Goal: Task Accomplishment & Management: Use online tool/utility

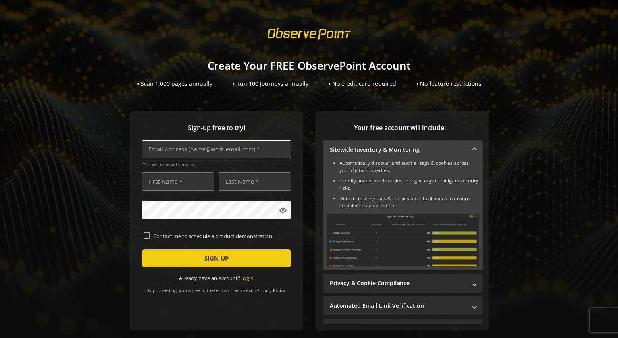
click at [159, 150] on input "text" at bounding box center [216, 149] width 149 height 18
type input "[EMAIL_ADDRESS][DOMAIN_NAME]"
click at [173, 178] on input "text" at bounding box center [178, 182] width 72 height 18
type input "[PERSON_NAME]"
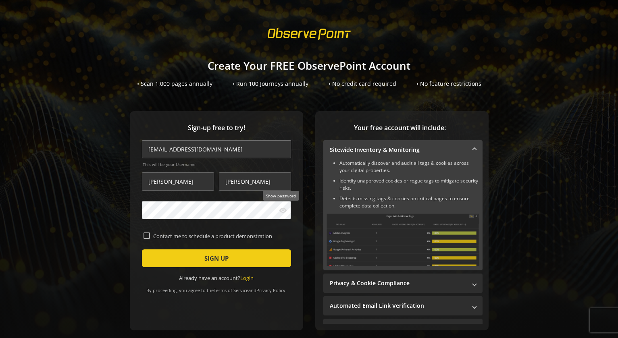
click at [283, 210] on mat-icon "visibility" at bounding box center [283, 211] width 8 height 8
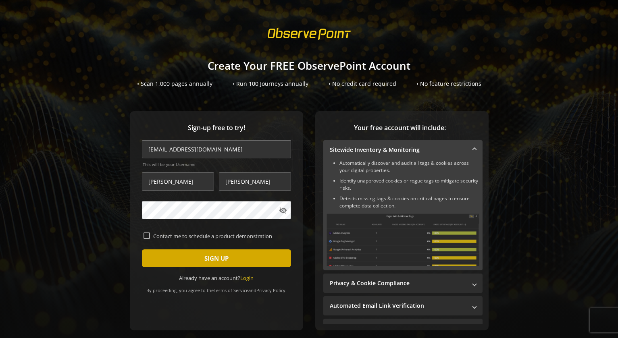
click at [211, 257] on span "SIGN UP" at bounding box center [217, 258] width 24 height 15
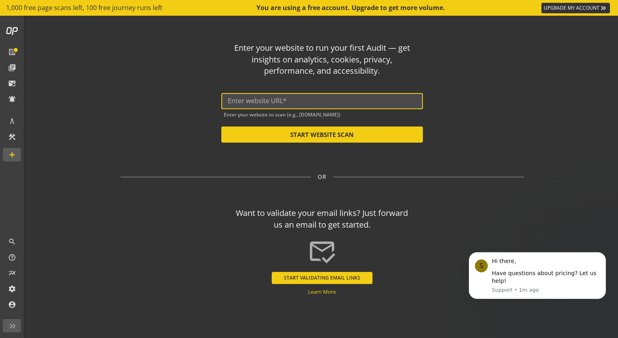
click at [243, 101] on input "text" at bounding box center [322, 101] width 189 height 8
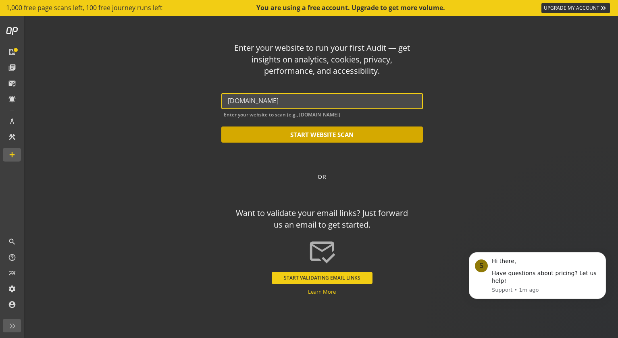
click at [317, 134] on button "START WEBSITE SCAN" at bounding box center [322, 135] width 202 height 16
type input "[URL][DOMAIN_NAME]"
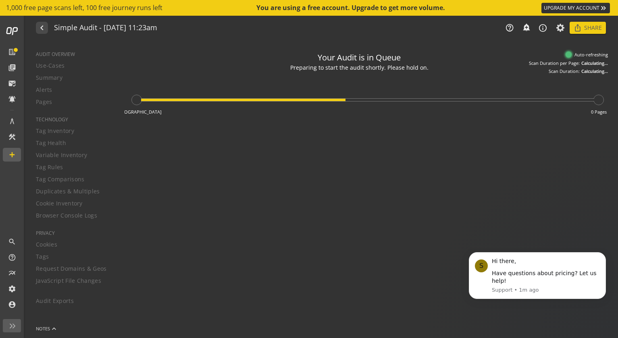
type textarea "Notes can include: -a description of what this audit is validating -changes in …"
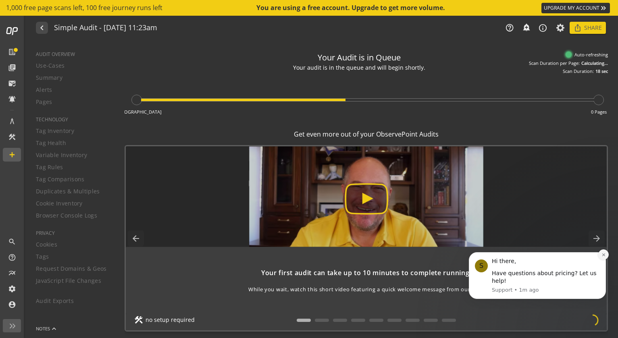
click at [604, 257] on icon "Dismiss notification" at bounding box center [604, 255] width 4 height 4
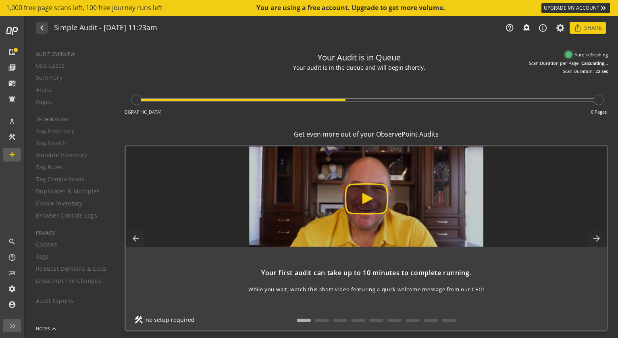
click at [365, 200] on img at bounding box center [366, 196] width 595 height 101
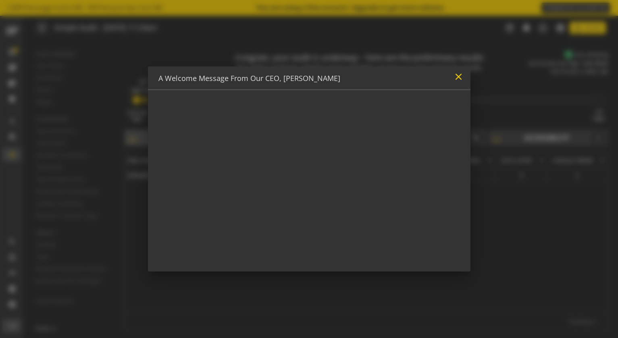
click at [458, 77] on mat-icon "close" at bounding box center [458, 76] width 11 height 11
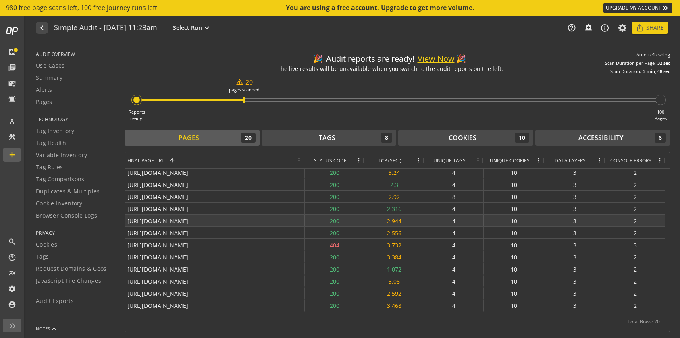
scroll to position [99, 0]
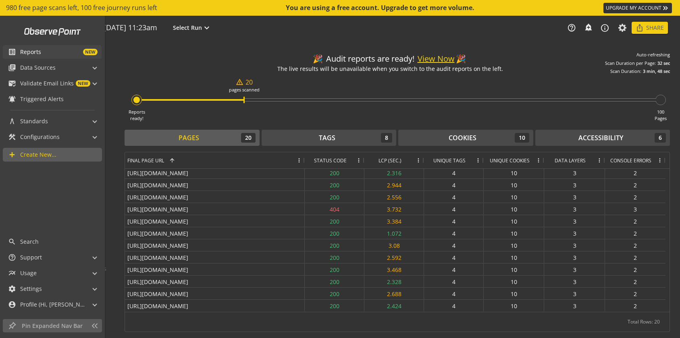
click at [43, 52] on span "NEW" at bounding box center [69, 52] width 56 height 6
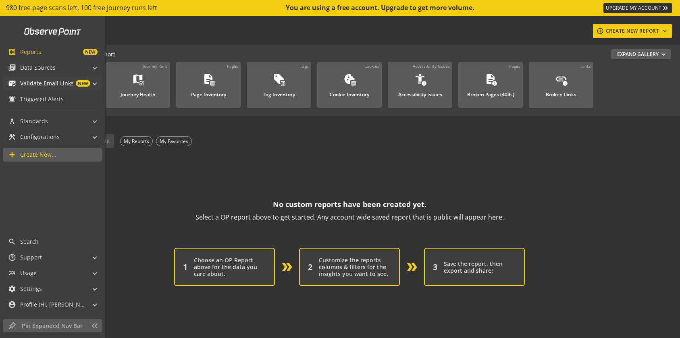
click at [48, 82] on span "Validate Email Links" at bounding box center [47, 83] width 54 height 8
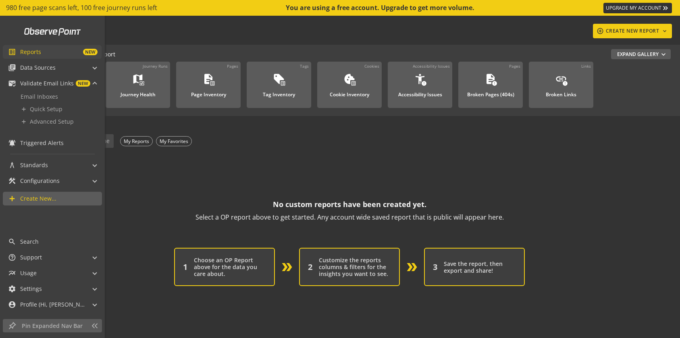
click at [35, 53] on span "Reports" at bounding box center [30, 52] width 21 height 8
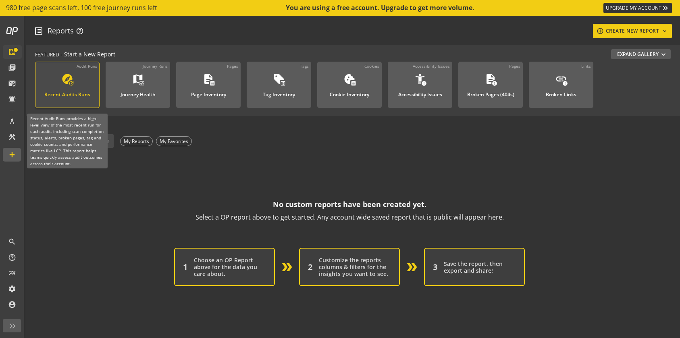
click at [71, 85] on mat-icon "update" at bounding box center [71, 84] width 6 height 6
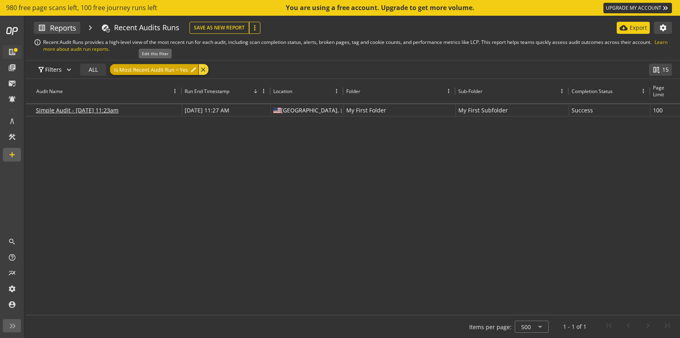
click at [173, 71] on span "Is Most Recent Audit Run = Yes" at bounding box center [151, 69] width 74 height 11
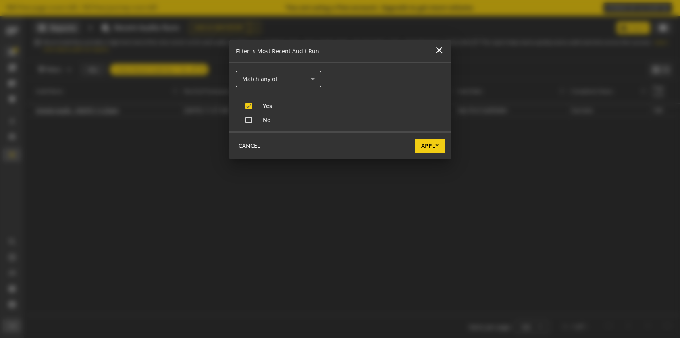
click at [312, 79] on icon at bounding box center [313, 79] width 10 height 10
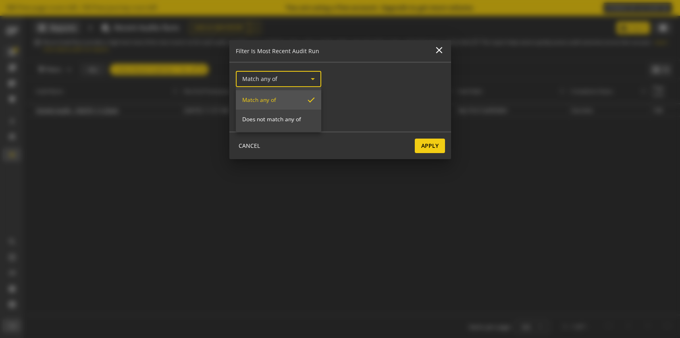
click at [312, 79] on div at bounding box center [340, 169] width 680 height 338
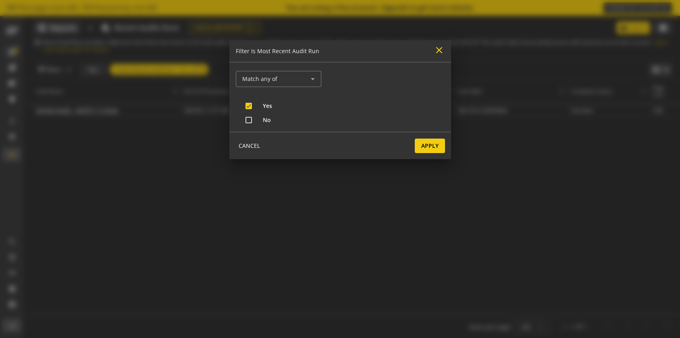
click at [441, 49] on mat-icon "close" at bounding box center [439, 50] width 11 height 11
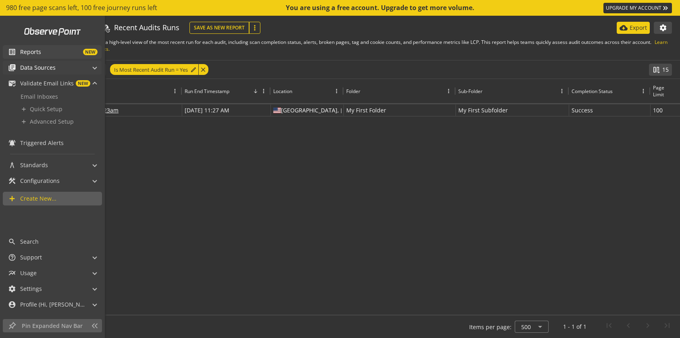
click at [38, 67] on span "Data Sources" at bounding box center [37, 68] width 35 height 8
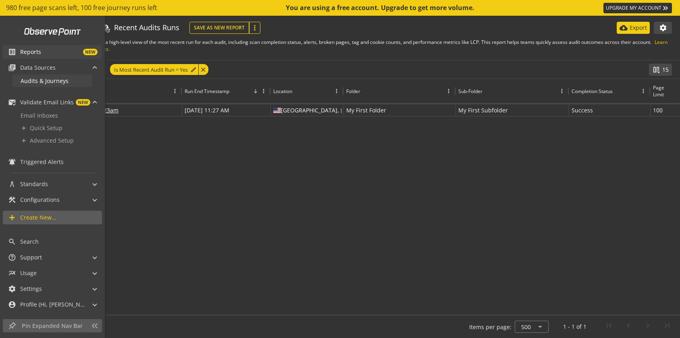
click at [52, 80] on span "Audits & Journeys" at bounding box center [45, 81] width 48 height 8
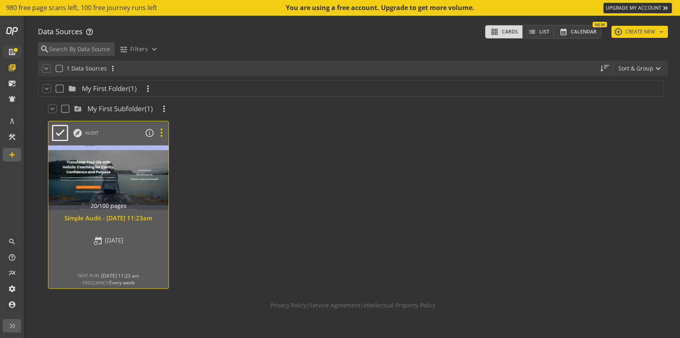
click at [161, 133] on icon at bounding box center [161, 133] width 14 height 10
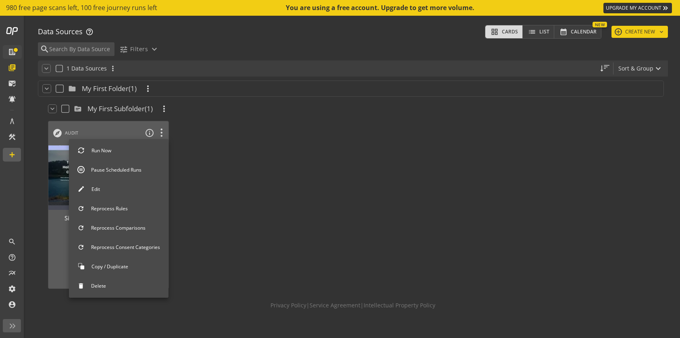
click at [244, 162] on div at bounding box center [340, 169] width 680 height 338
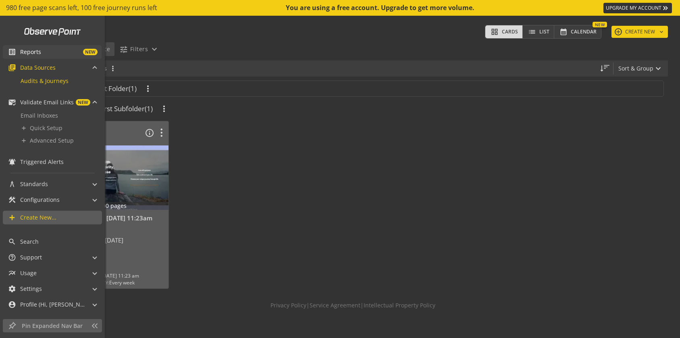
click at [12, 53] on mat-icon "list_alt" at bounding box center [12, 52] width 8 height 8
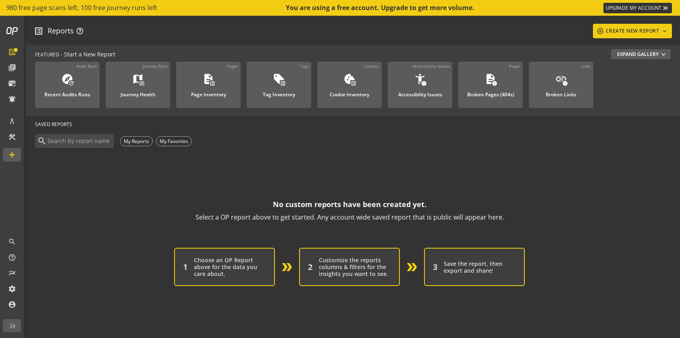
click at [232, 268] on div "Choose an OP Report above for the data you care about." at bounding box center [230, 267] width 72 height 21
click at [130, 140] on div "My Reports" at bounding box center [136, 141] width 33 height 10
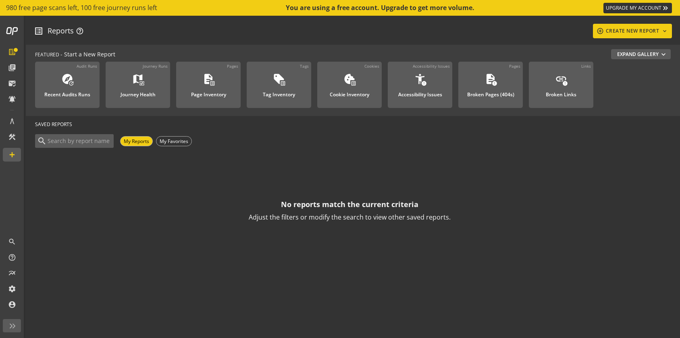
click at [90, 140] on input at bounding box center [79, 141] width 65 height 9
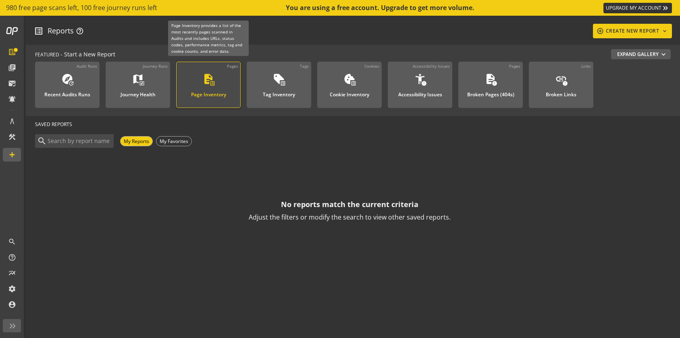
click at [201, 83] on div "description list_alt Page Inventory" at bounding box center [208, 86] width 43 height 27
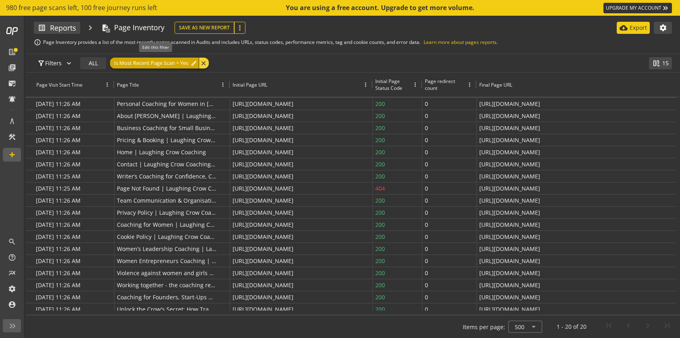
click at [154, 65] on span "Is Most Recent Page Scan = Yes" at bounding box center [151, 63] width 74 height 11
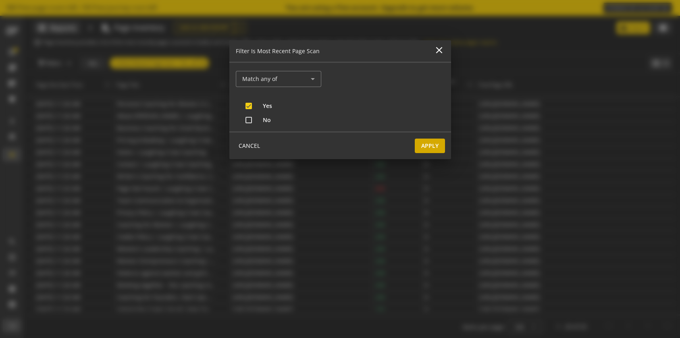
click at [434, 146] on span "Apply" at bounding box center [430, 146] width 17 height 15
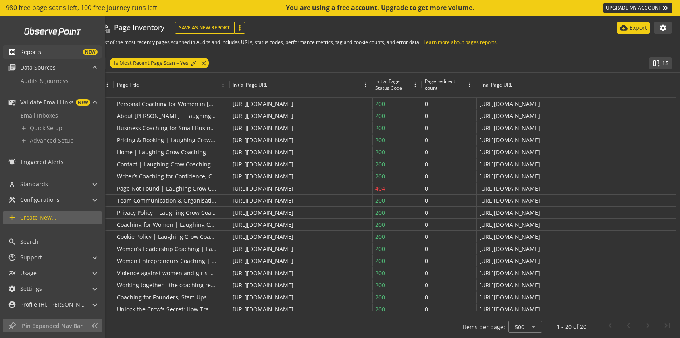
click at [31, 54] on span "Reports" at bounding box center [30, 52] width 21 height 8
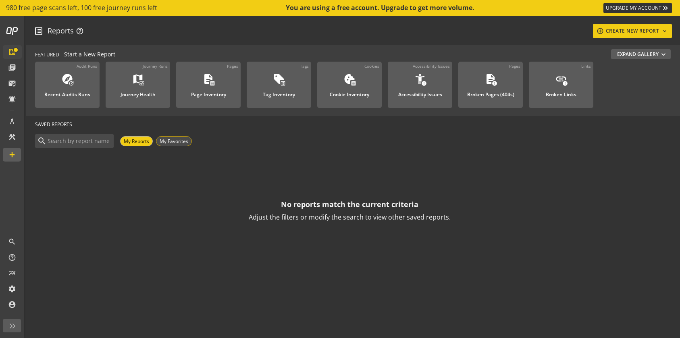
click at [178, 142] on div "My Favorites" at bounding box center [174, 141] width 36 height 10
click at [141, 142] on div "My Reports" at bounding box center [136, 141] width 33 height 10
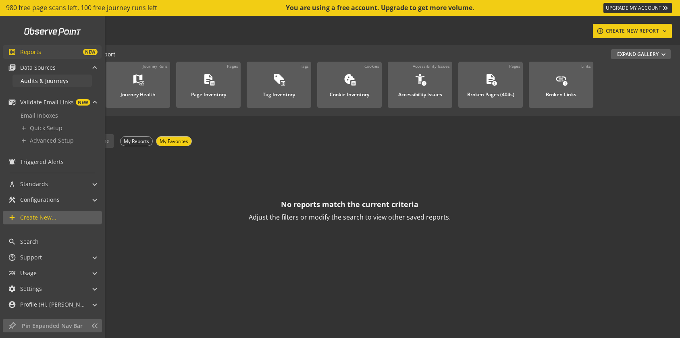
click at [40, 82] on span "Audits & Journeys" at bounding box center [45, 81] width 48 height 8
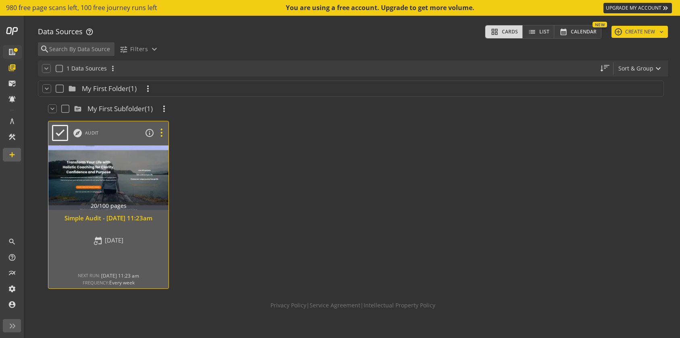
click at [163, 135] on icon at bounding box center [161, 133] width 14 height 10
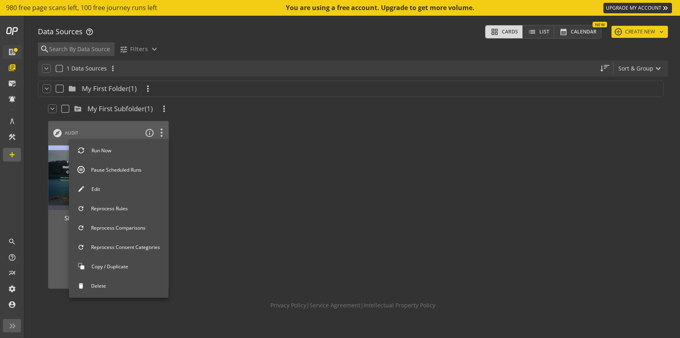
click at [272, 161] on div at bounding box center [340, 169] width 680 height 338
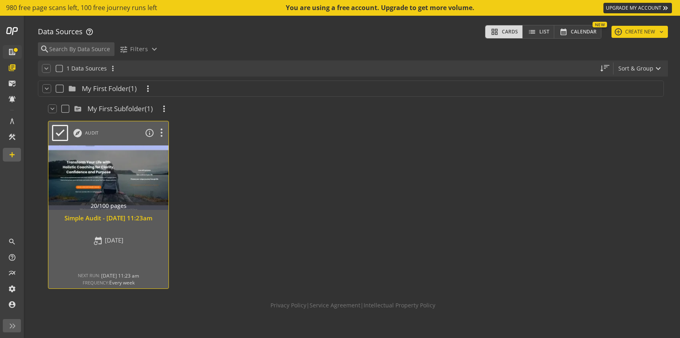
click at [115, 191] on div at bounding box center [109, 178] width 126 height 68
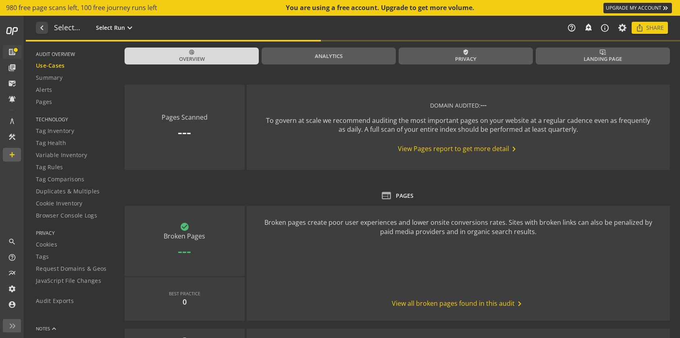
type textarea "Notes can include: -a description of what this audit is validating -changes in …"
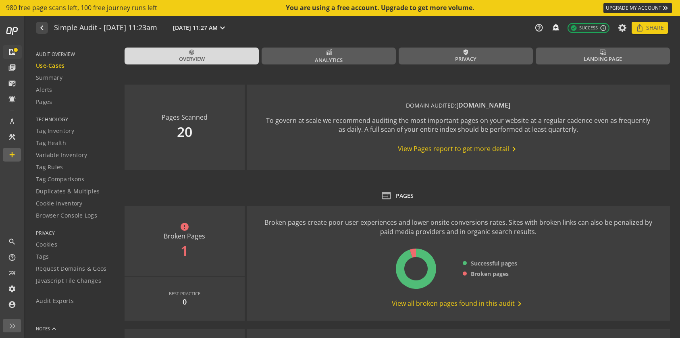
click at [452, 146] on span "View Pages report to get more detail chevron_right" at bounding box center [458, 149] width 121 height 10
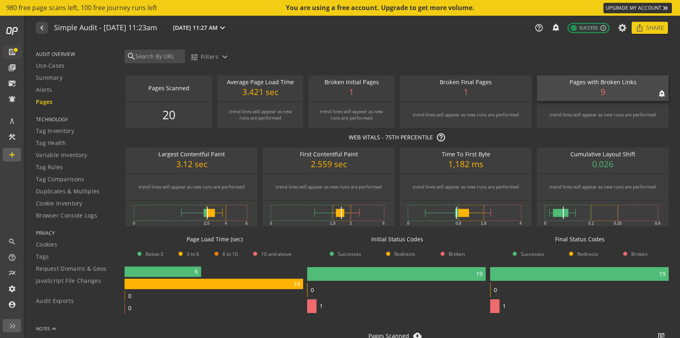
click at [597, 95] on div "Pages with Broken Links notifications_none add_alert 9" at bounding box center [603, 88] width 132 height 26
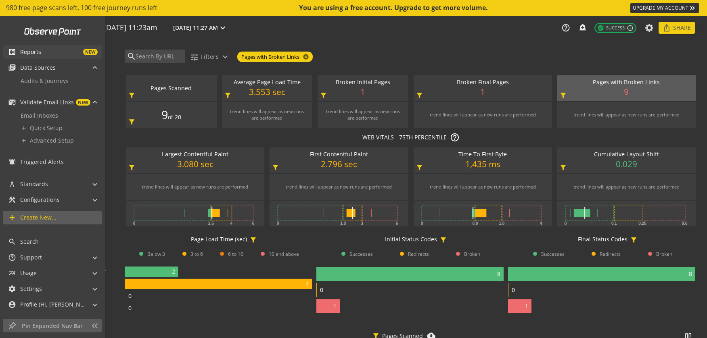
click at [37, 52] on span "Reports" at bounding box center [30, 52] width 21 height 8
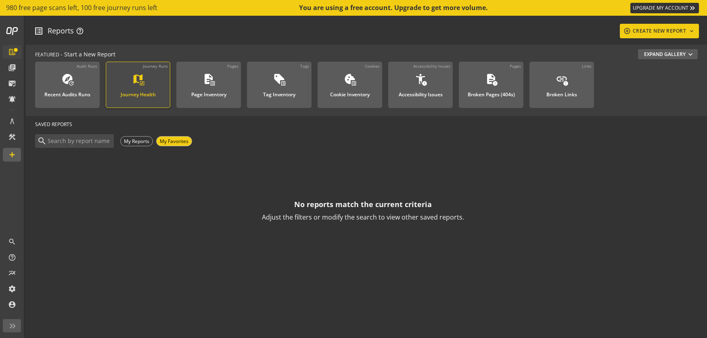
click at [144, 87] on stacked-icon "map monitor_heart" at bounding box center [138, 80] width 14 height 14
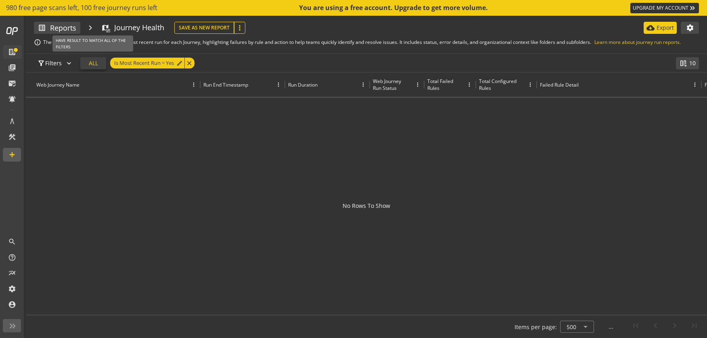
click at [94, 63] on span "ALL" at bounding box center [93, 63] width 9 height 15
click at [94, 63] on span "ANY" at bounding box center [93, 63] width 11 height 15
click at [168, 63] on span "Is Most Recent Run = Yes" at bounding box center [144, 63] width 60 height 11
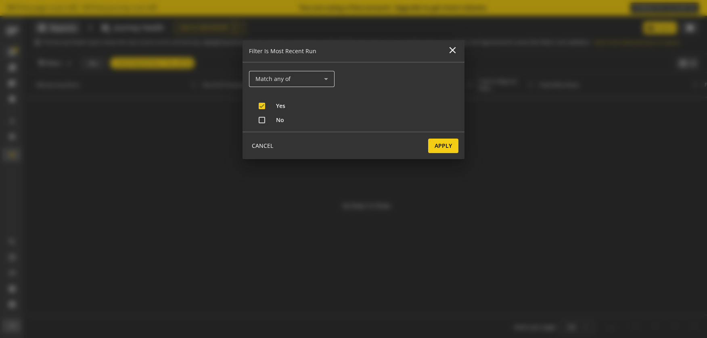
click at [324, 77] on icon at bounding box center [326, 79] width 10 height 10
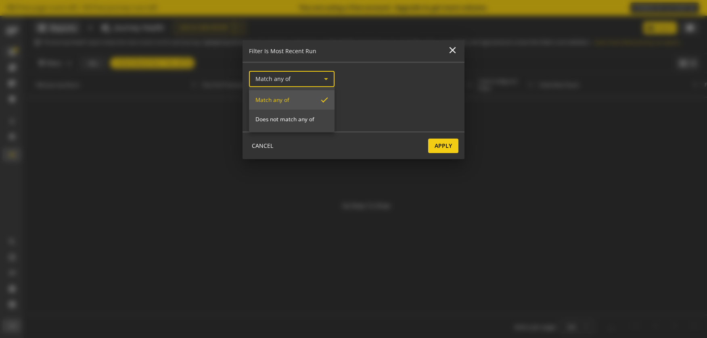
click at [324, 77] on div at bounding box center [353, 169] width 707 height 338
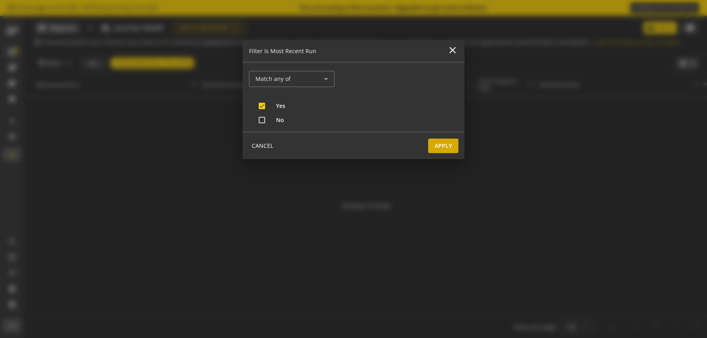
click at [448, 148] on span "Apply" at bounding box center [442, 146] width 17 height 15
